Goal: Share content: Share content

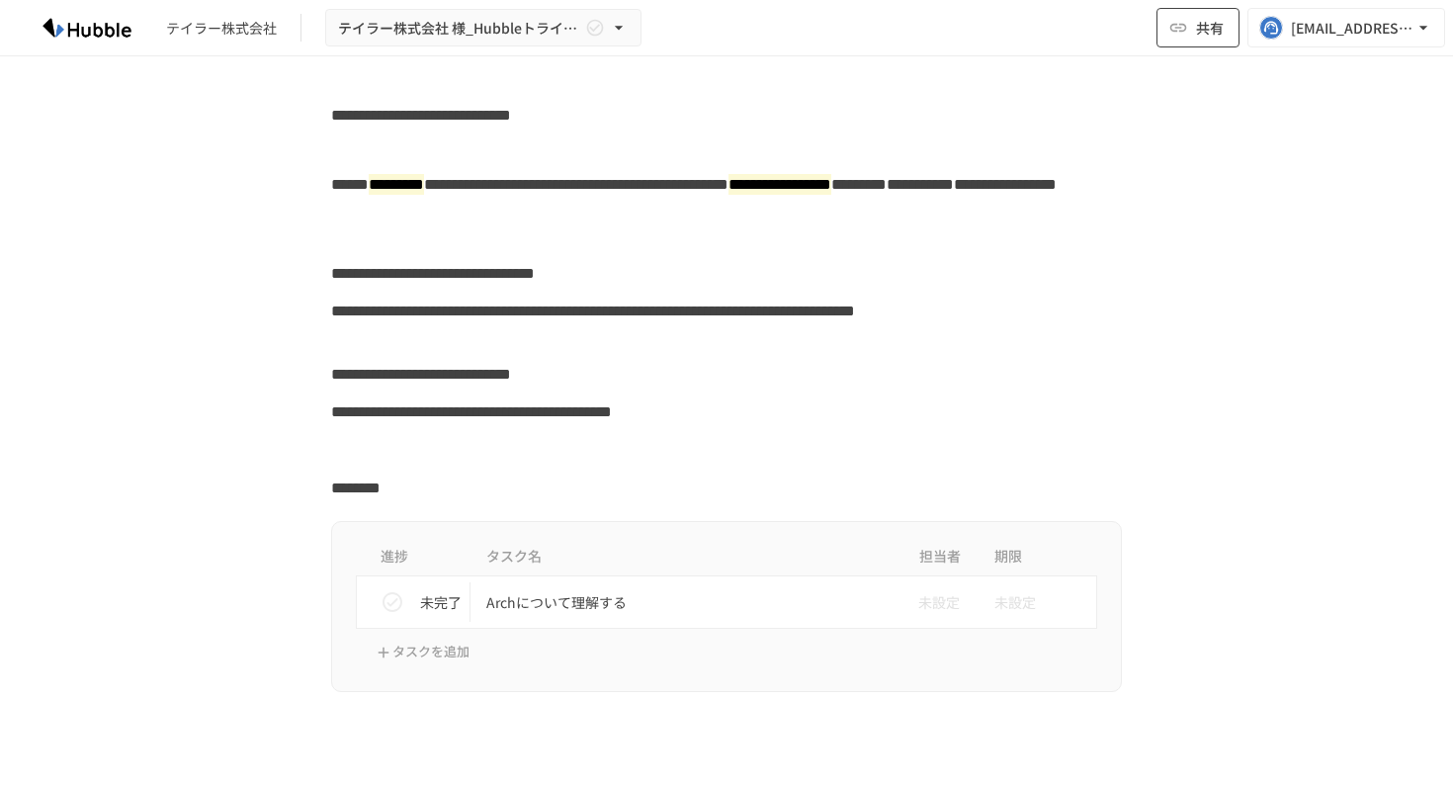
click at [1187, 15] on button "共有" at bounding box center [1197, 28] width 83 height 40
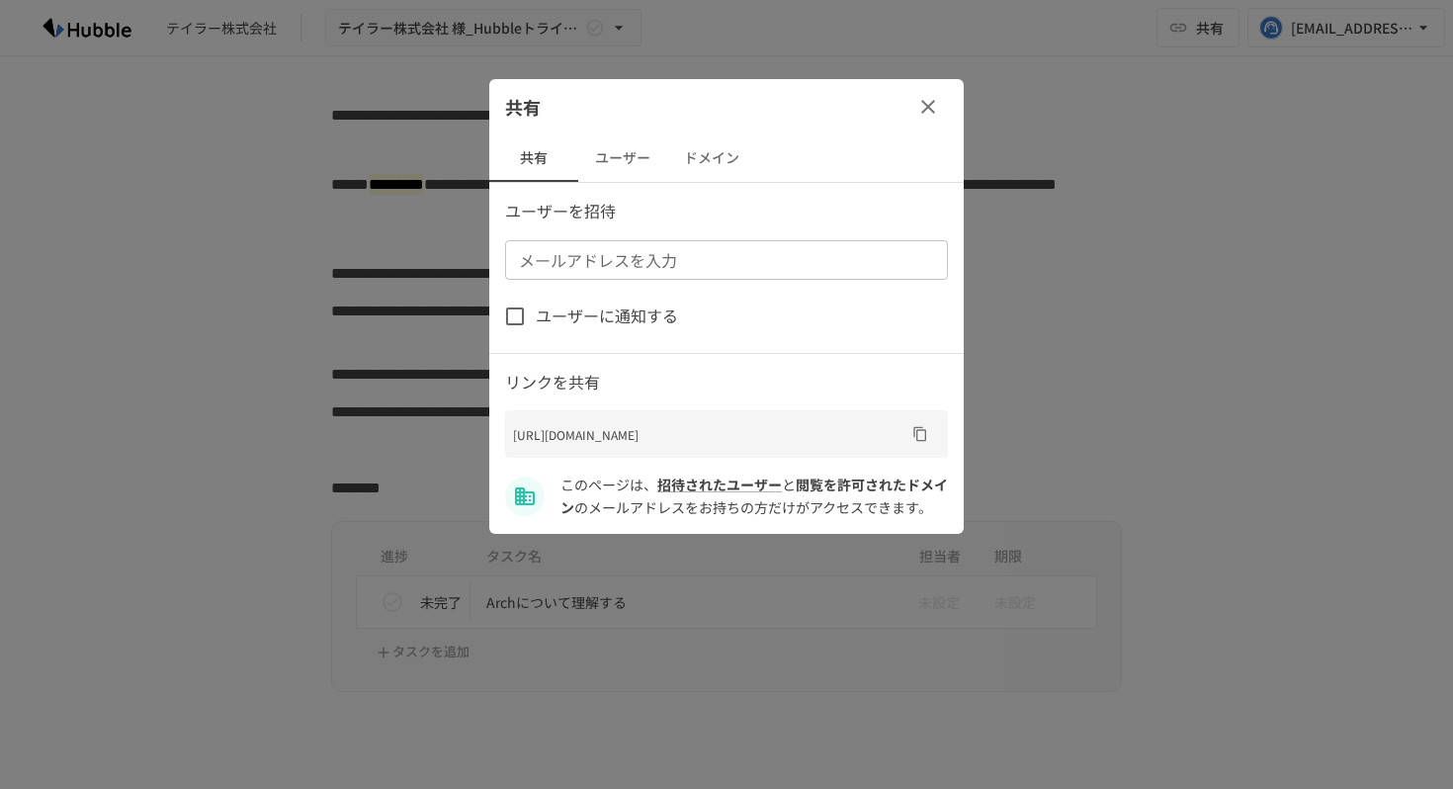
click at [651, 158] on button "ユーザー" at bounding box center [622, 157] width 89 height 47
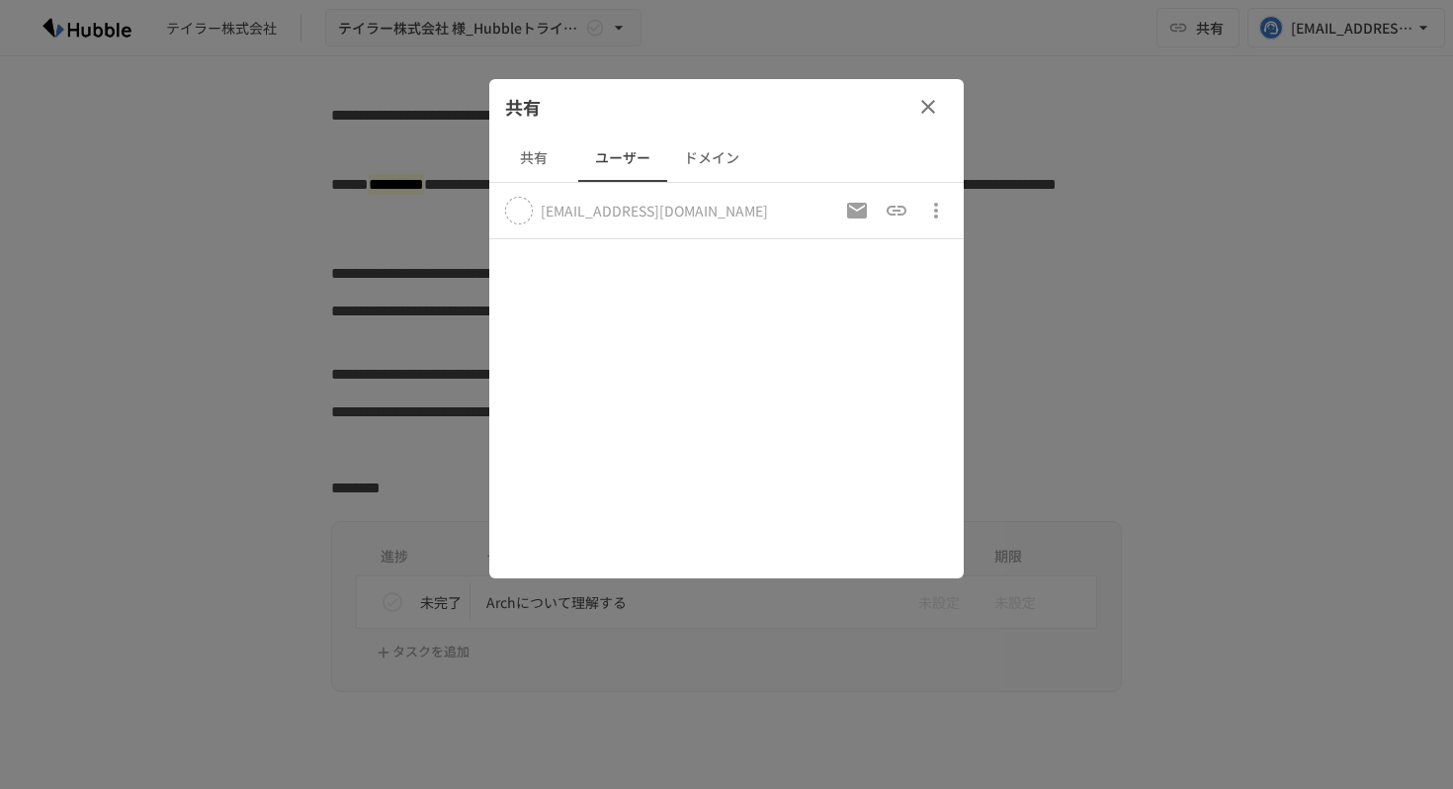
click at [931, 98] on icon "button" at bounding box center [928, 107] width 24 height 24
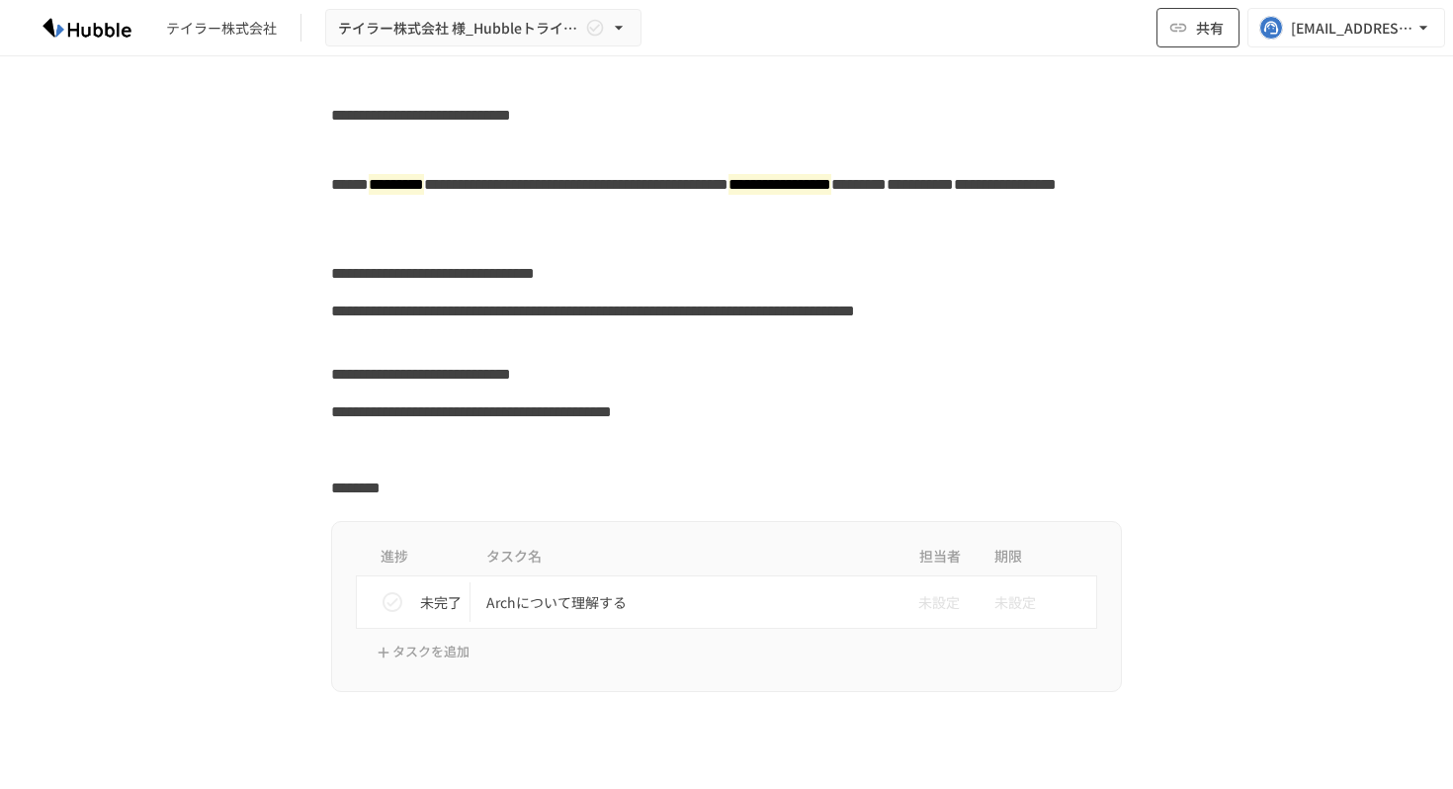
click at [1206, 31] on span "共有" at bounding box center [1210, 28] width 28 height 22
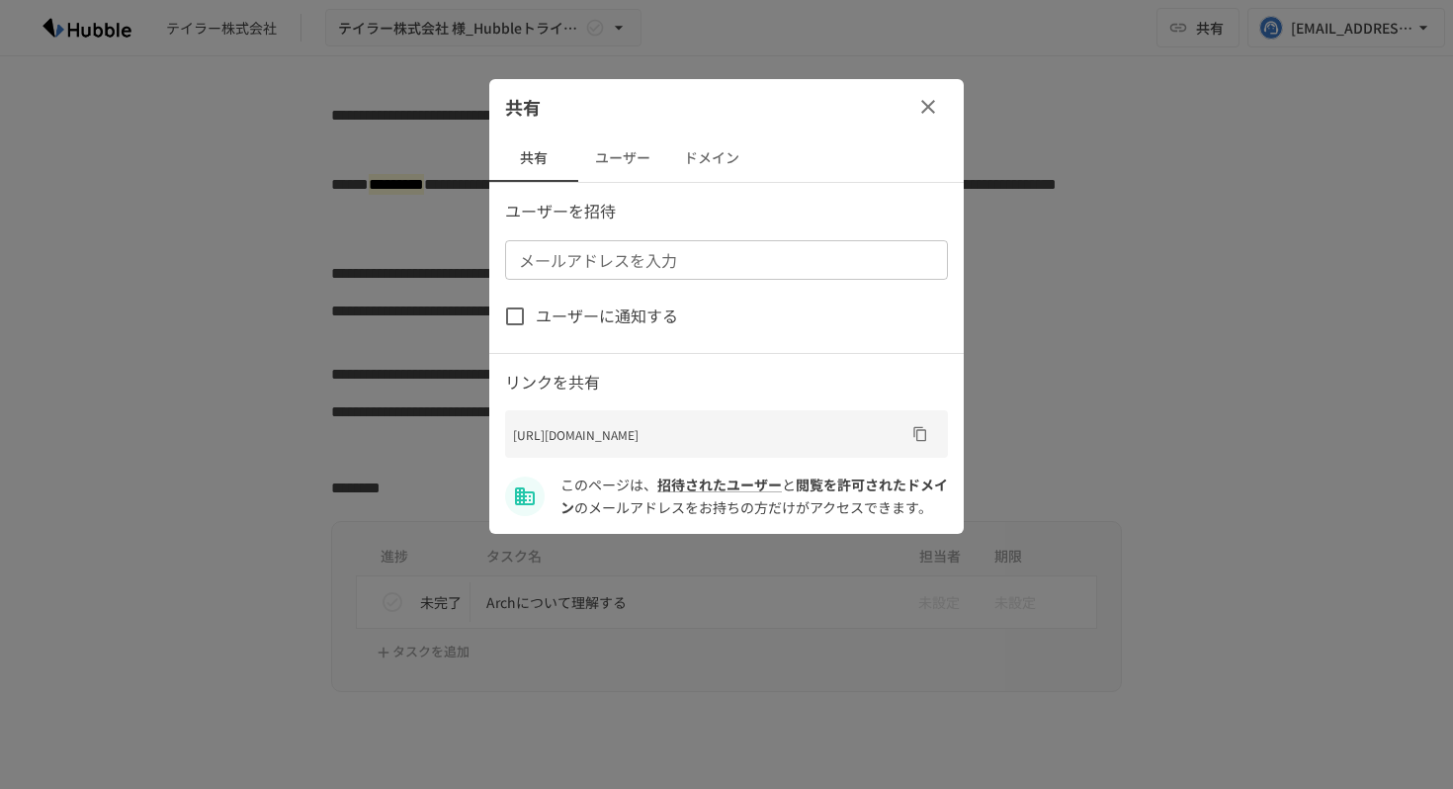
click at [916, 442] on icon "URLをコピー" at bounding box center [920, 434] width 16 height 16
